Goal: Transaction & Acquisition: Purchase product/service

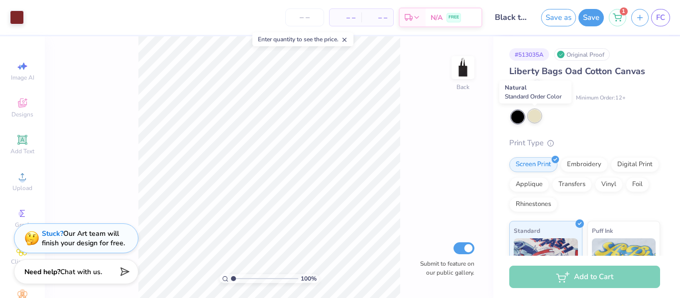
click at [539, 113] on div at bounding box center [534, 116] width 13 height 13
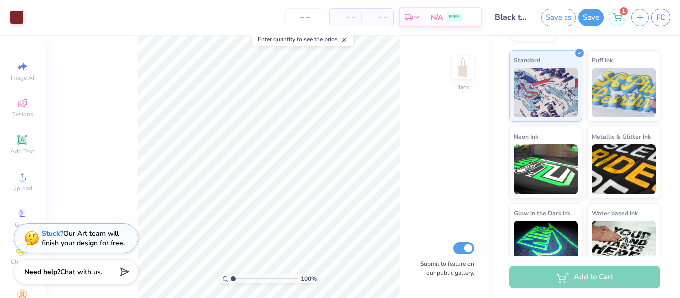
scroll to position [190, 0]
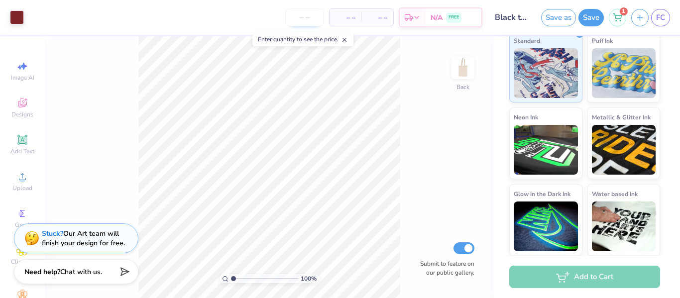
click at [303, 20] on input "number" at bounding box center [304, 17] width 39 height 18
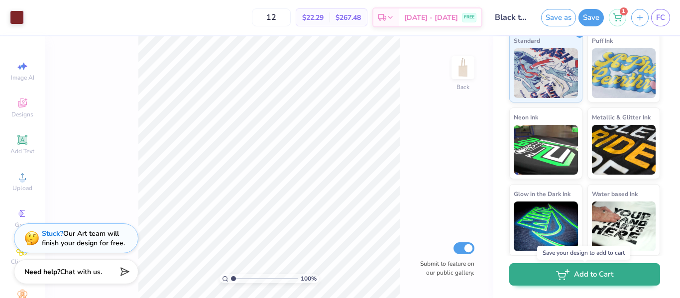
type input "12"
click at [578, 274] on button "Add to Cart" at bounding box center [584, 274] width 151 height 22
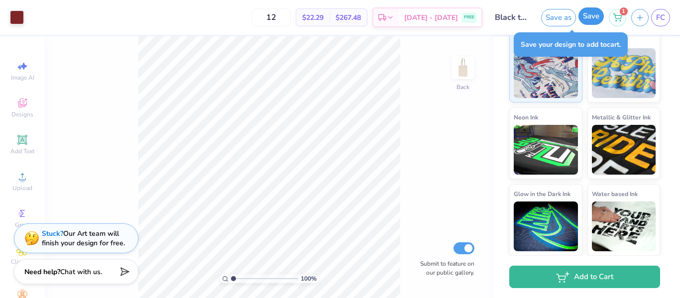
click at [592, 21] on button "Save" at bounding box center [591, 15] width 25 height 17
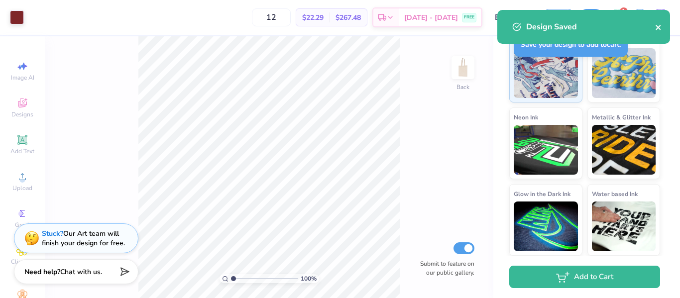
click at [658, 28] on icon "close" at bounding box center [658, 27] width 5 height 5
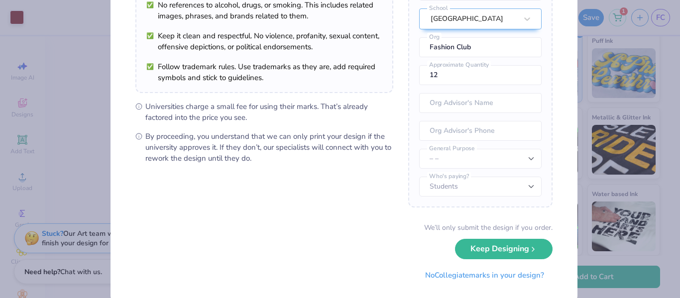
scroll to position [116, 0]
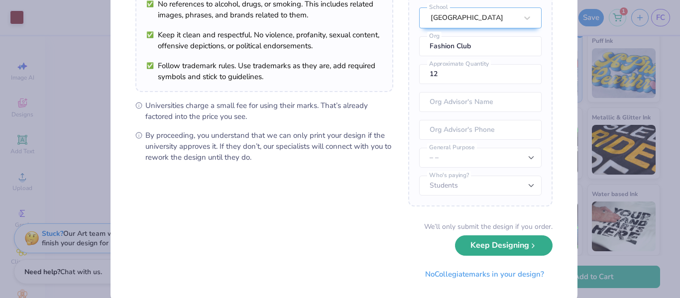
click at [474, 249] on button "Keep Designing" at bounding box center [504, 246] width 98 height 20
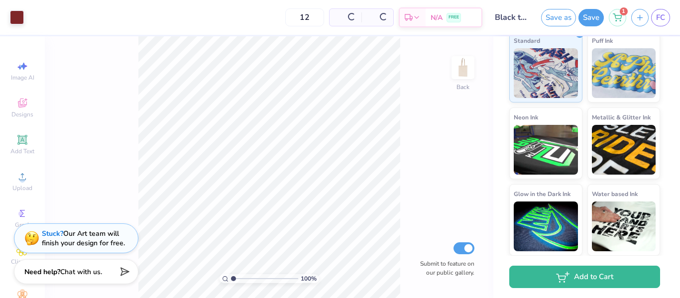
scroll to position [22, 0]
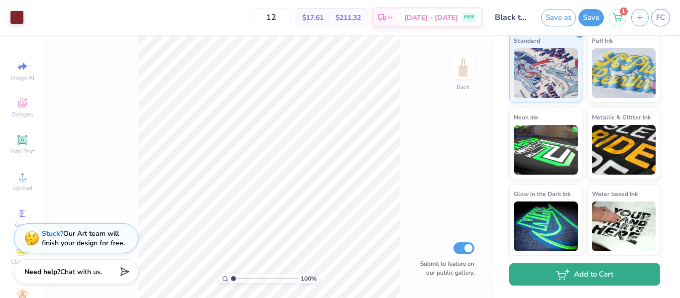
click at [558, 272] on icon "button" at bounding box center [561, 274] width 9 height 5
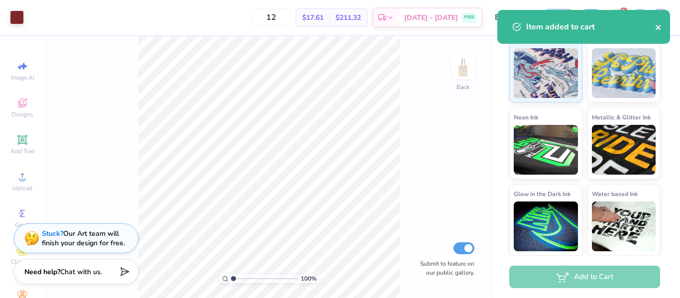
click at [657, 27] on icon "close" at bounding box center [658, 27] width 5 height 5
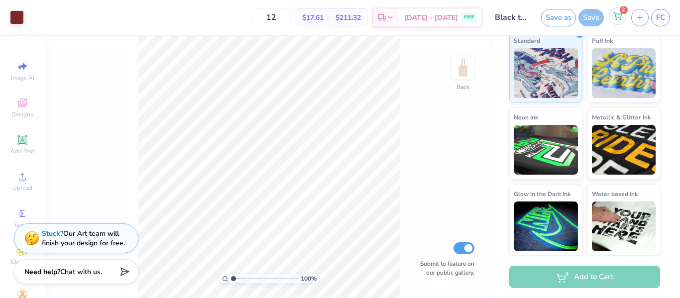
click at [617, 17] on icon at bounding box center [617, 14] width 8 height 5
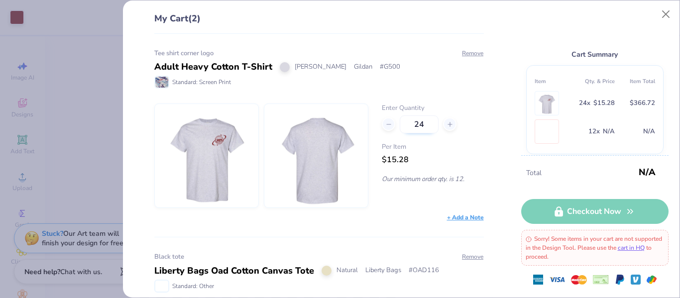
click at [418, 125] on input "24" at bounding box center [419, 125] width 39 height 18
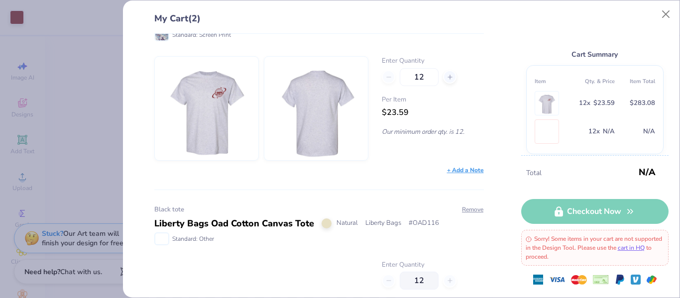
scroll to position [62, 0]
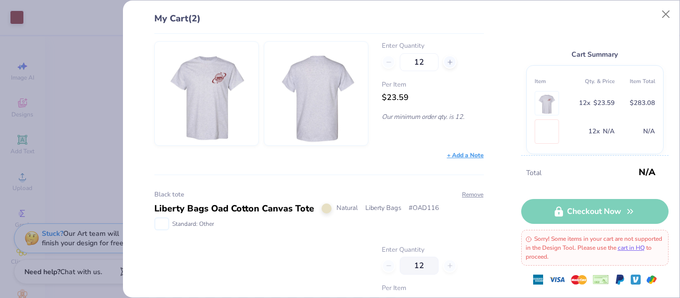
type input "12"
click at [412, 151] on div "+ Add a Note" at bounding box center [319, 155] width 330 height 9
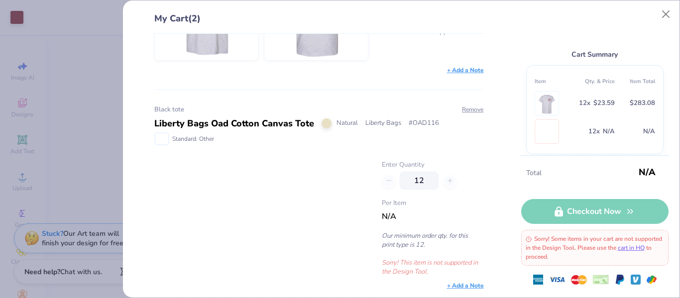
scroll to position [138, 0]
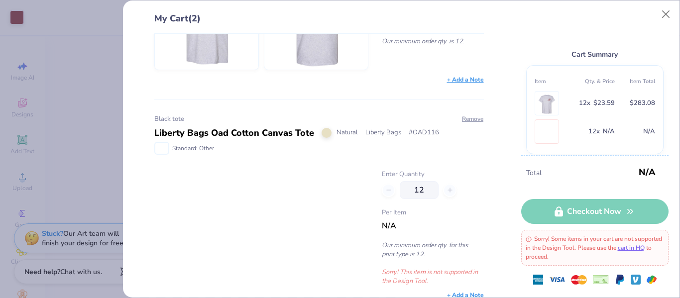
click at [388, 221] on span "N/A" at bounding box center [389, 226] width 14 height 11
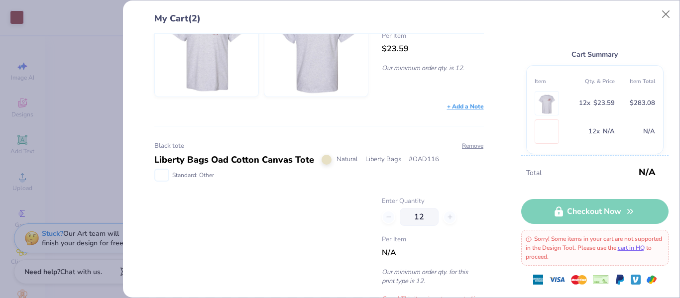
scroll to position [147, 0]
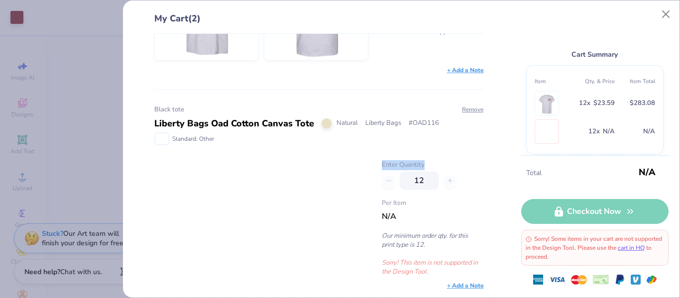
click at [420, 179] on div "Enter Quantity 12 Per Item N/A Our minimum order qty. for this print type is 12…" at bounding box center [319, 218] width 330 height 116
click at [384, 220] on div "Per Item N/A" at bounding box center [433, 211] width 102 height 24
click at [669, 16] on button "Close" at bounding box center [666, 14] width 19 height 19
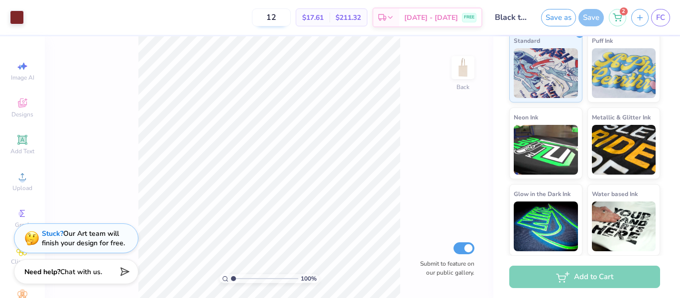
click at [291, 19] on input "12" at bounding box center [271, 17] width 39 height 18
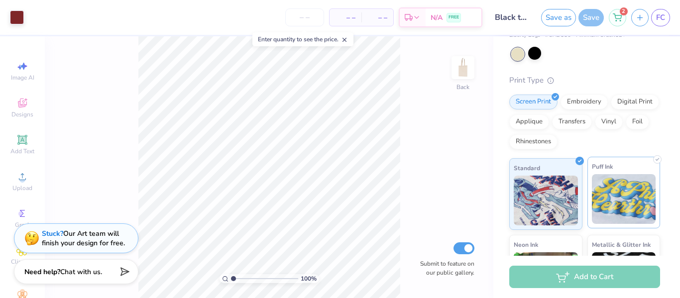
scroll to position [0, 0]
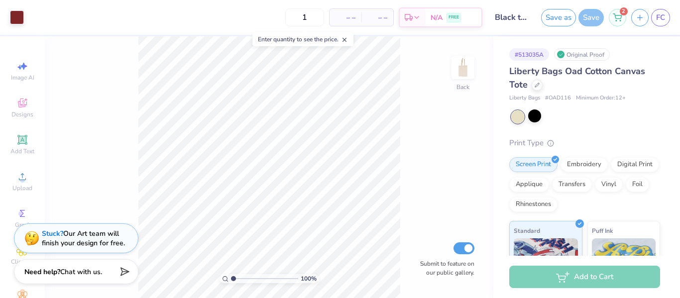
type input "12"
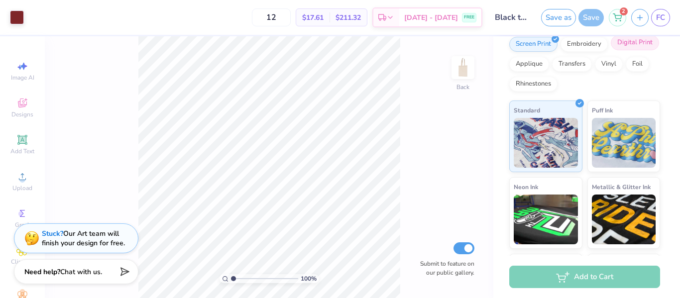
scroll to position [190, 0]
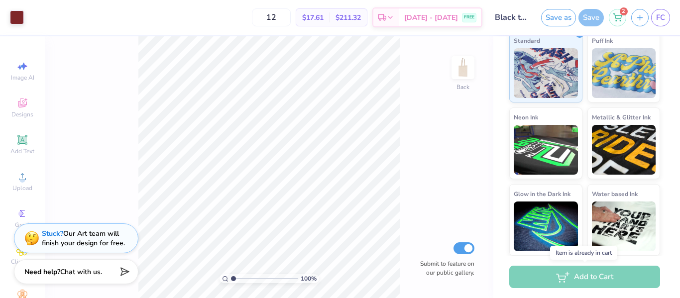
click at [580, 280] on div "Add to Cart" at bounding box center [584, 277] width 151 height 22
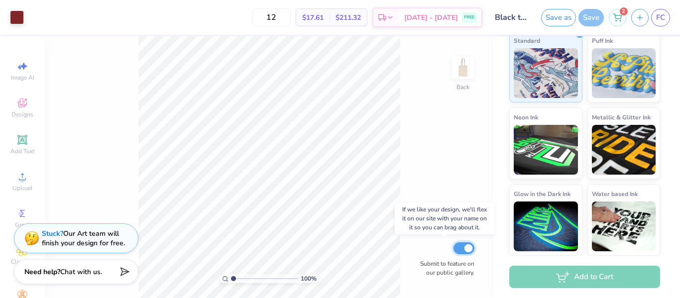
click at [469, 250] on input "Submit to feature on our public gallery." at bounding box center [464, 248] width 21 height 12
checkbox input "false"
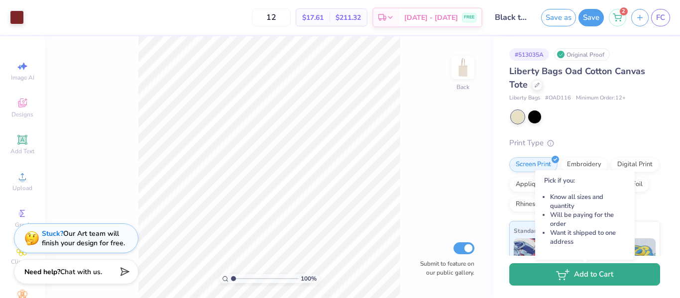
click at [583, 272] on button "Add to Cart" at bounding box center [584, 274] width 151 height 22
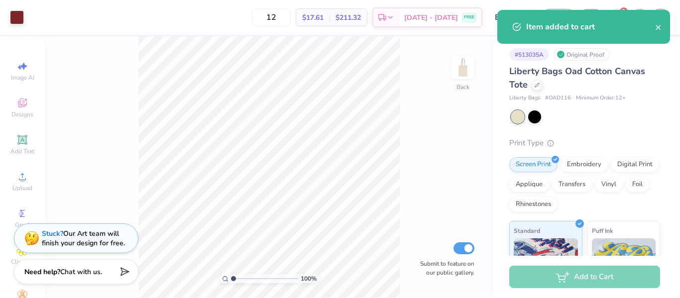
click at [650, 59] on div "# 513035A Original Proof" at bounding box center [584, 54] width 151 height 12
click at [658, 26] on icon "close" at bounding box center [658, 27] width 5 height 5
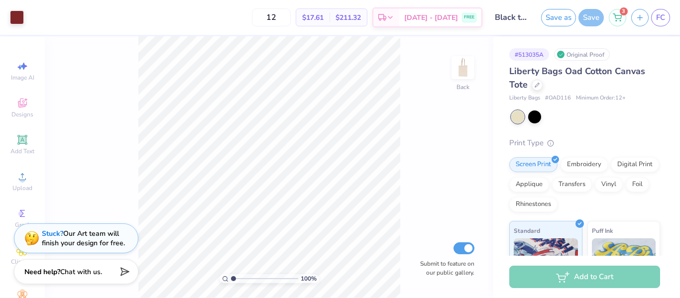
click at [617, 17] on icon at bounding box center [617, 16] width 8 height 5
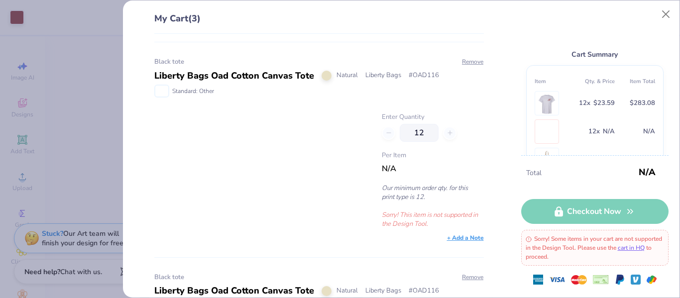
scroll to position [195, 0]
click at [468, 61] on button "Remove" at bounding box center [473, 62] width 22 height 9
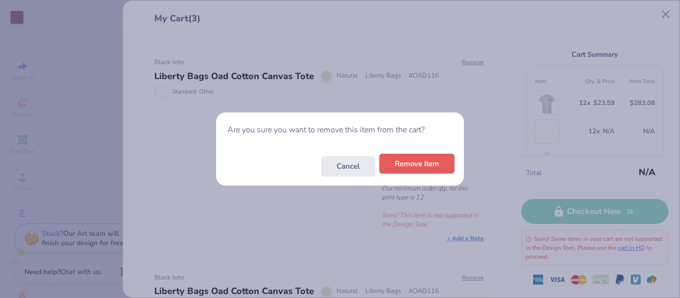
click at [402, 163] on button "Remove Item" at bounding box center [416, 164] width 75 height 20
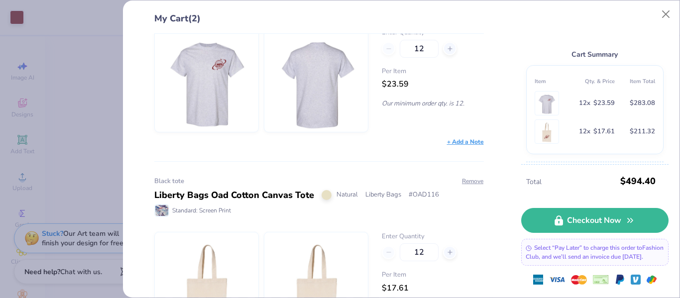
scroll to position [133, 0]
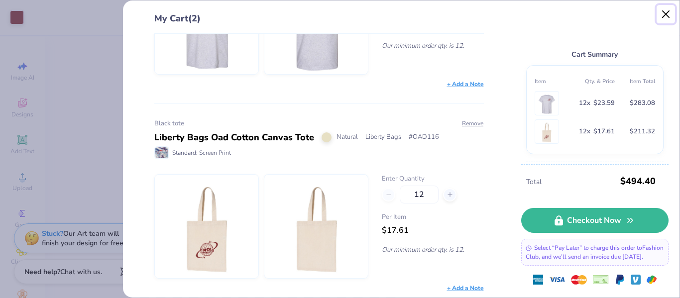
click at [665, 14] on button "Close" at bounding box center [666, 14] width 19 height 19
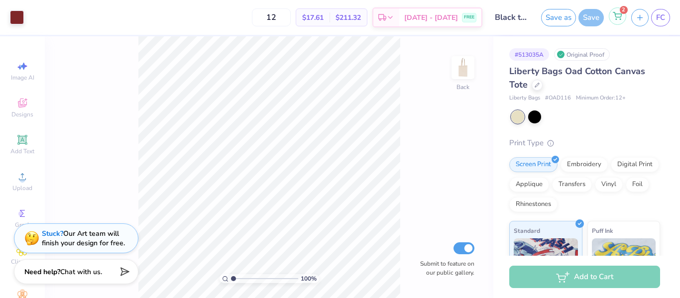
click at [611, 13] on div "2" at bounding box center [617, 15] width 17 height 17
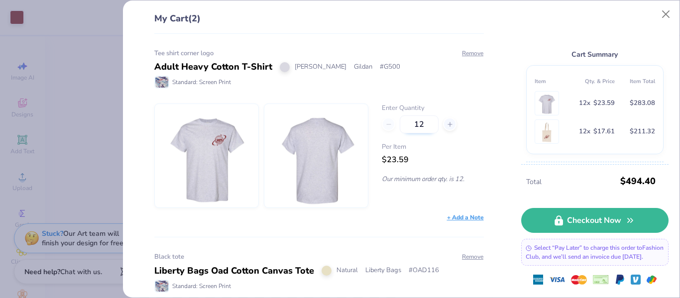
click at [414, 127] on input "12" at bounding box center [419, 125] width 39 height 18
type input "3"
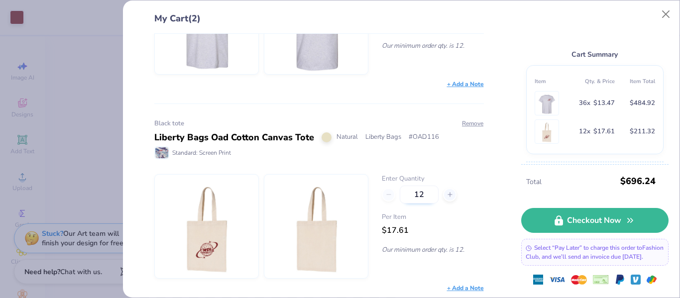
type input "36"
click at [413, 196] on input "12" at bounding box center [419, 195] width 39 height 18
type input "30"
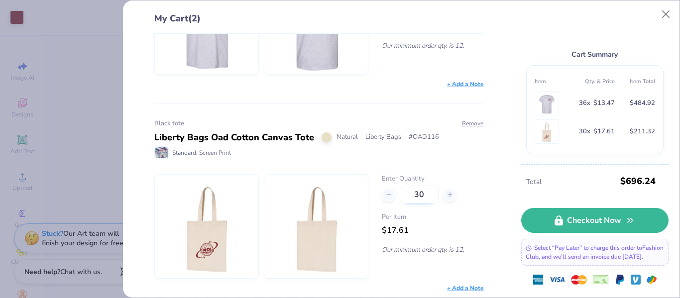
type input "30"
type input "3"
type input "50"
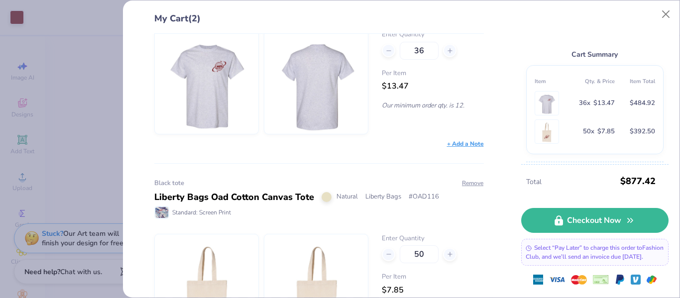
scroll to position [72, 0]
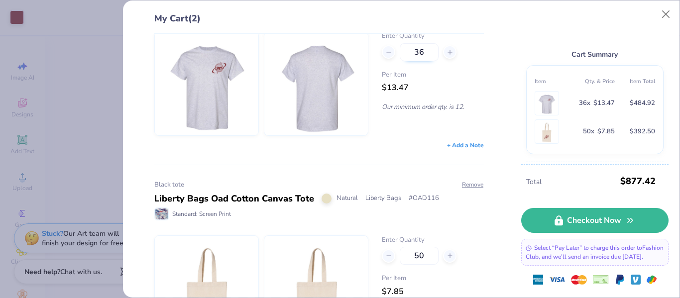
type input "50"
click at [422, 53] on input "36" at bounding box center [419, 52] width 39 height 18
type input "3"
type input "5"
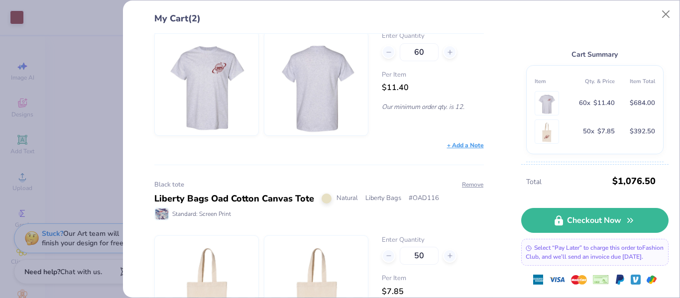
type input "6"
type input "55"
click at [418, 248] on input "50" at bounding box center [419, 256] width 39 height 18
type input "5"
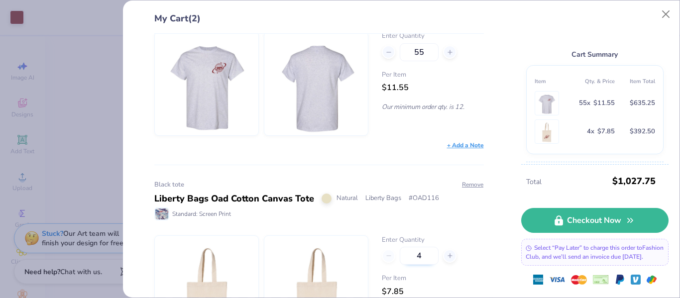
type input "45"
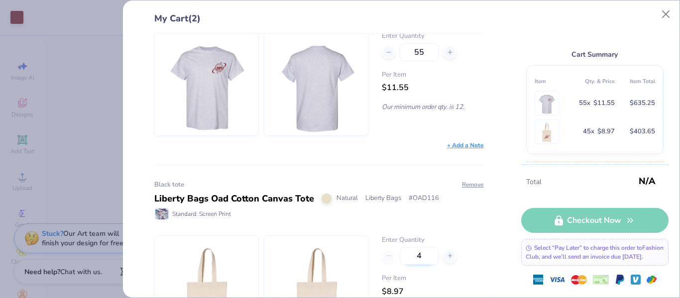
type input "40"
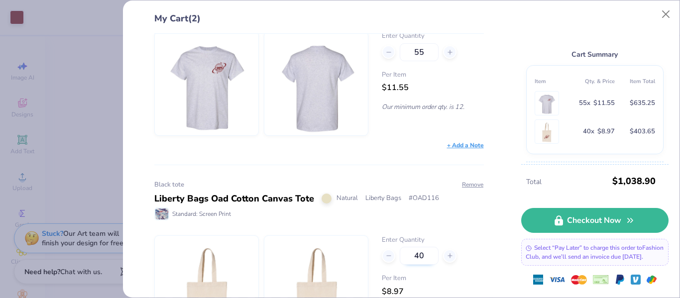
type input "40"
type input "4"
type input "28"
type input "2"
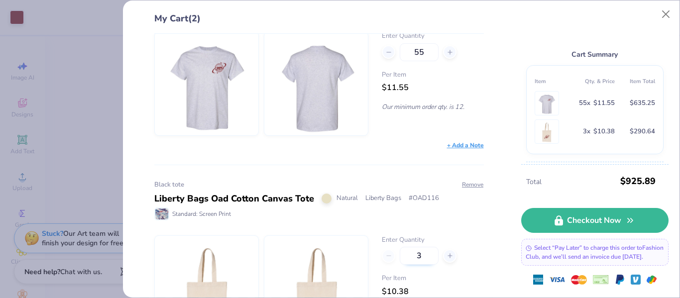
type input "38"
type input "3"
type input "40"
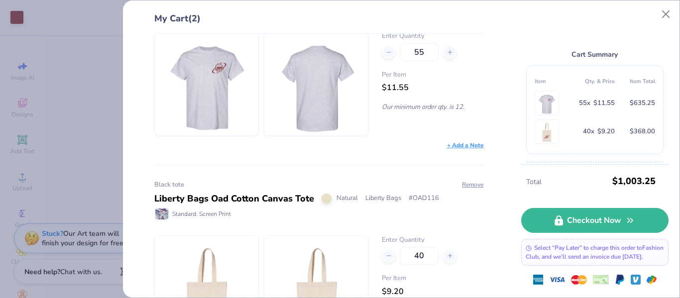
type input "4"
type input "39"
click at [421, 55] on input "55" at bounding box center [419, 52] width 39 height 18
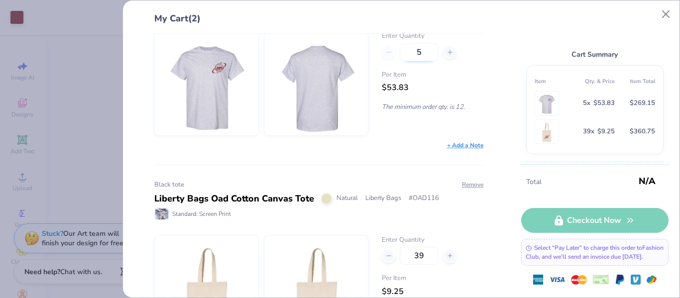
type input "55"
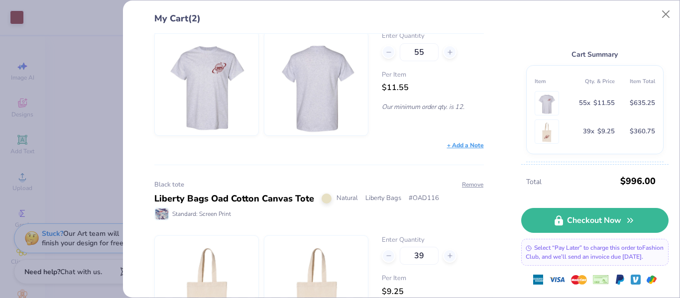
click at [419, 159] on div "Tee shirt corner logo Adult Heavy Cotton T-Shirt Ash Grey Gildan # G500 Standar…" at bounding box center [315, 166] width 362 height 264
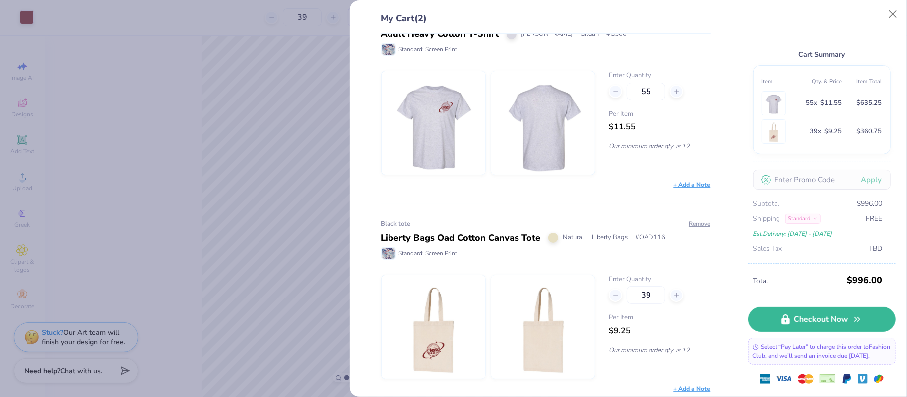
scroll to position [13, 0]
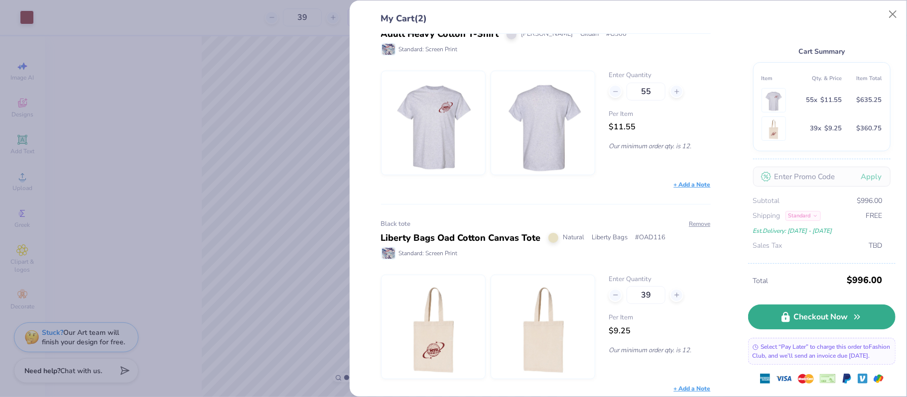
click at [680, 298] on link "Checkout Now" at bounding box center [821, 317] width 147 height 25
click at [680, 18] on button "Close" at bounding box center [892, 14] width 19 height 19
